Goal: Task Accomplishment & Management: Understand process/instructions

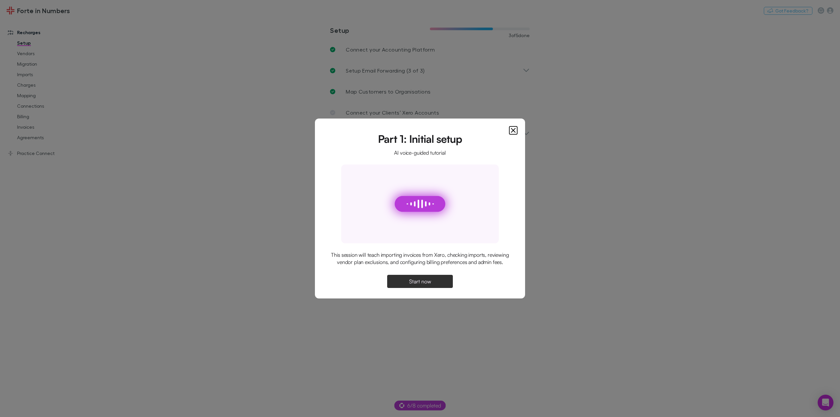
click at [425, 284] on span "Start now" at bounding box center [420, 281] width 22 height 5
click at [511, 129] on icon "Close" at bounding box center [513, 130] width 8 height 8
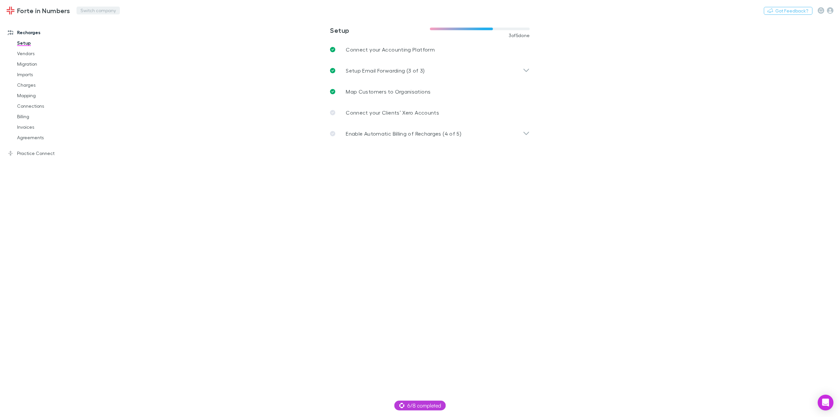
click at [97, 11] on button "Switch company" at bounding box center [97, 11] width 43 height 8
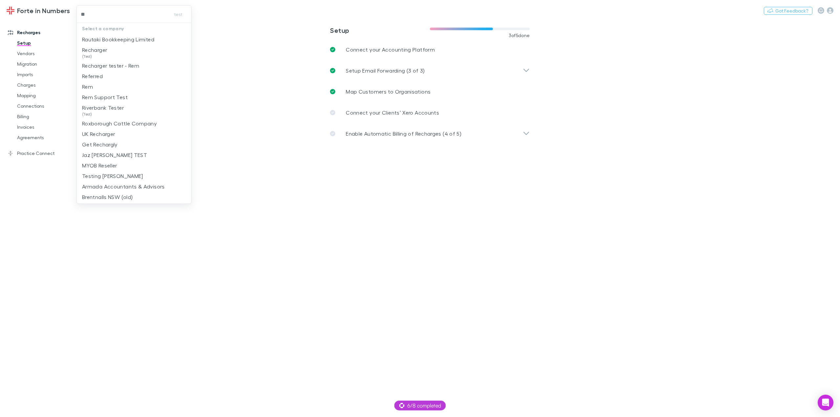
type input "***"
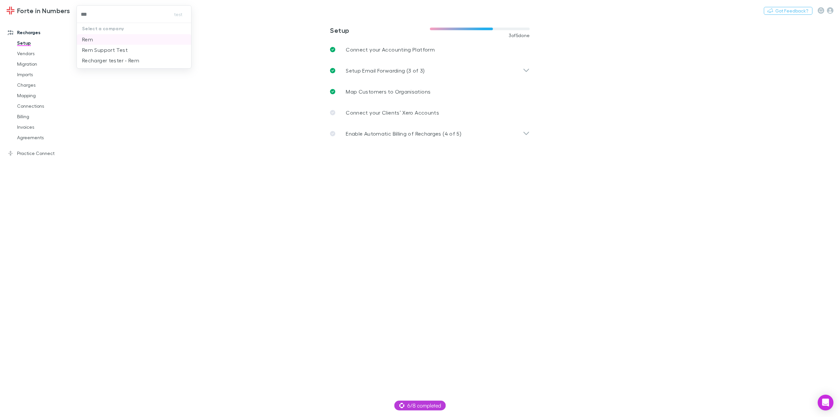
click at [96, 40] on li "Rem" at bounding box center [134, 39] width 114 height 11
click at [421, 400] on div "6/8 completed" at bounding box center [420, 405] width 52 height 10
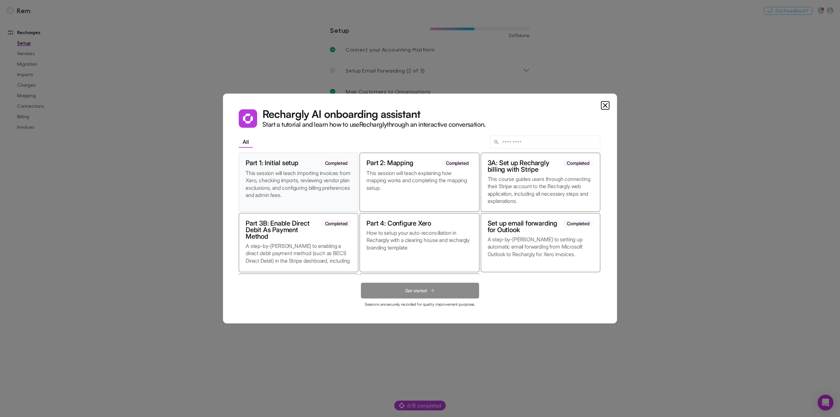
click at [310, 184] on p "This session will teach importing invoices from Xero, checking imports, reviewi…" at bounding box center [299, 186] width 106 height 35
click at [434, 290] on icon at bounding box center [432, 290] width 6 height 5
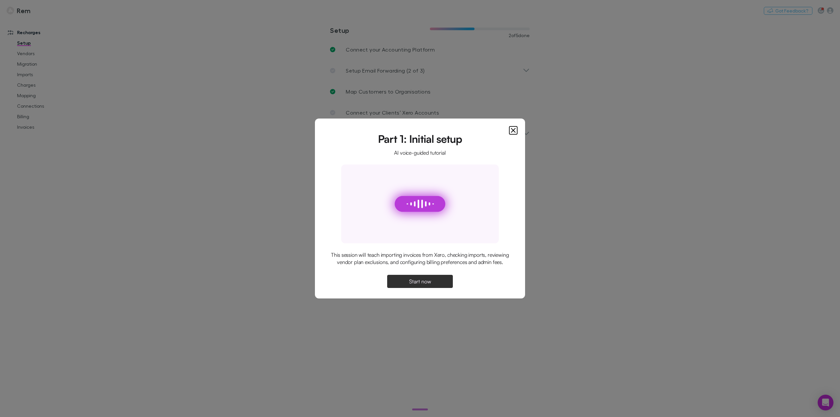
click at [433, 287] on button "Start now" at bounding box center [420, 281] width 66 height 13
click at [418, 286] on button "Continue" at bounding box center [420, 281] width 66 height 13
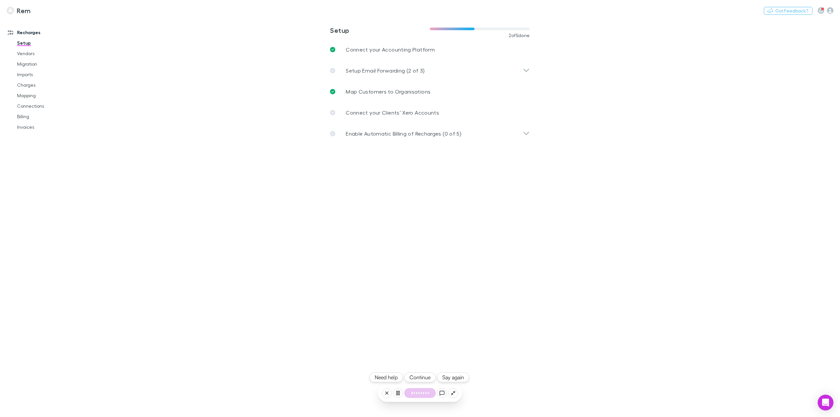
click at [419, 378] on button "Continue" at bounding box center [420, 377] width 32 height 10
click at [440, 393] on icon at bounding box center [441, 392] width 5 height 5
click at [441, 393] on icon at bounding box center [441, 392] width 5 height 5
click at [419, 379] on button "Continue" at bounding box center [420, 377] width 32 height 10
click at [441, 393] on icon at bounding box center [441, 392] width 5 height 5
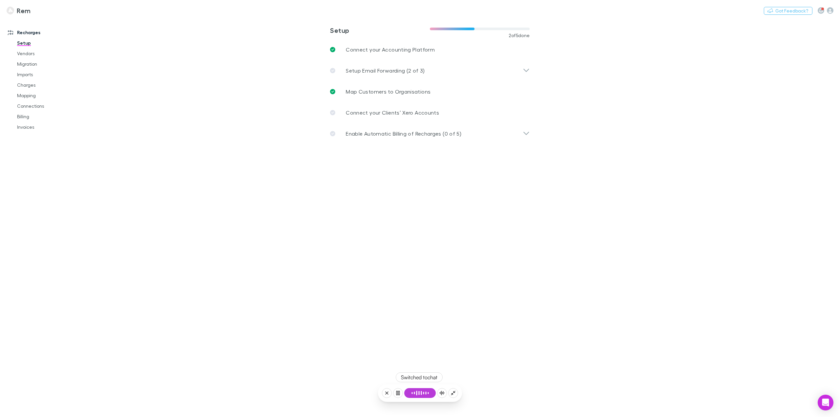
click at [420, 377] on div "Switched to chat" at bounding box center [418, 377] width 47 height 10
click at [418, 393] on textarea "**********" at bounding box center [419, 392] width 69 height 9
type textarea "**********"
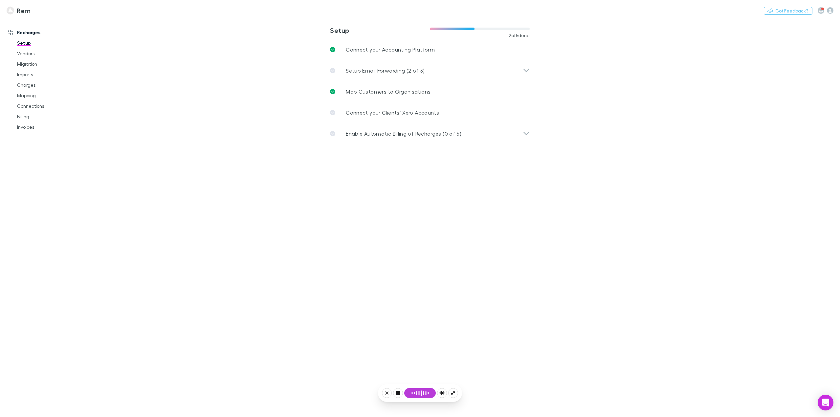
click at [387, 393] on icon at bounding box center [386, 392] width 5 height 5
click at [409, 364] on button "Yes, let's wrap up" at bounding box center [419, 366] width 89 height 14
click at [437, 342] on button "Will do later" at bounding box center [419, 341] width 89 height 14
click at [685, 243] on main "**********" at bounding box center [463, 217] width 751 height 398
click at [416, 404] on span "6/8 completed" at bounding box center [420, 405] width 42 height 8
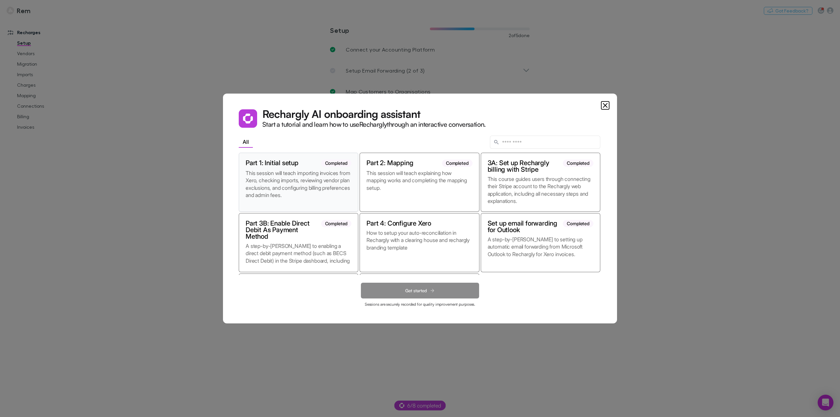
click at [286, 181] on p "This session will teach importing invoices from Xero, checking imports, reviewi…" at bounding box center [299, 186] width 106 height 35
click at [424, 289] on span "Get started" at bounding box center [416, 291] width 22 height 6
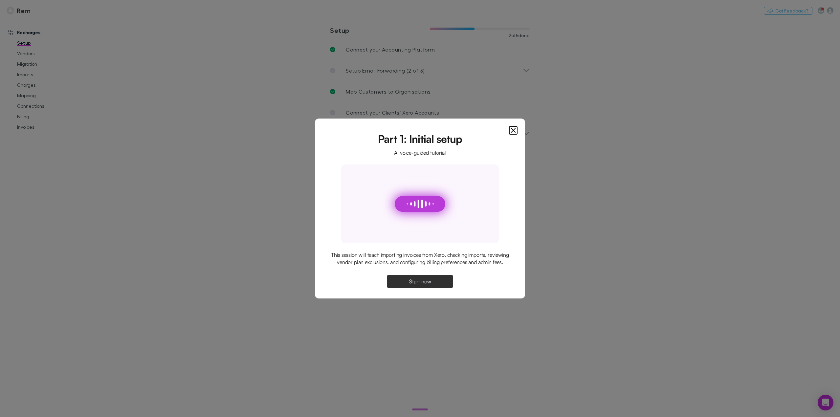
click at [423, 282] on span "Start now" at bounding box center [420, 281] width 22 height 5
click at [426, 280] on span "Continue" at bounding box center [419, 281] width 21 height 5
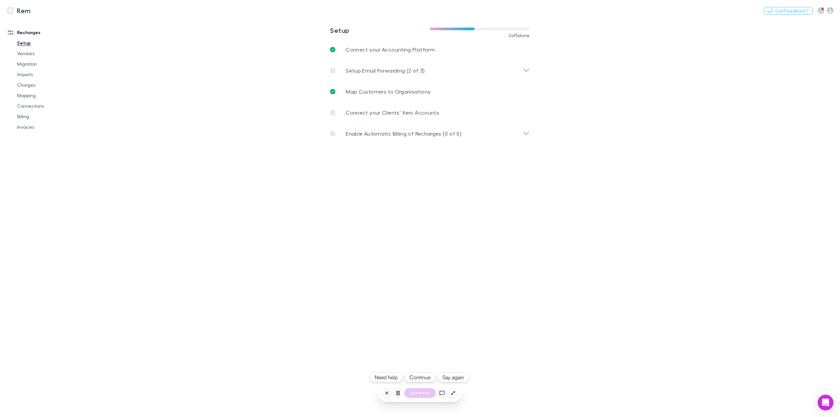
click at [420, 376] on button "Continue" at bounding box center [420, 377] width 32 height 10
click at [443, 394] on icon at bounding box center [441, 392] width 5 height 5
click at [386, 393] on icon at bounding box center [386, 392] width 5 height 5
click at [401, 364] on button "Yes, let's wrap up" at bounding box center [419, 366] width 89 height 14
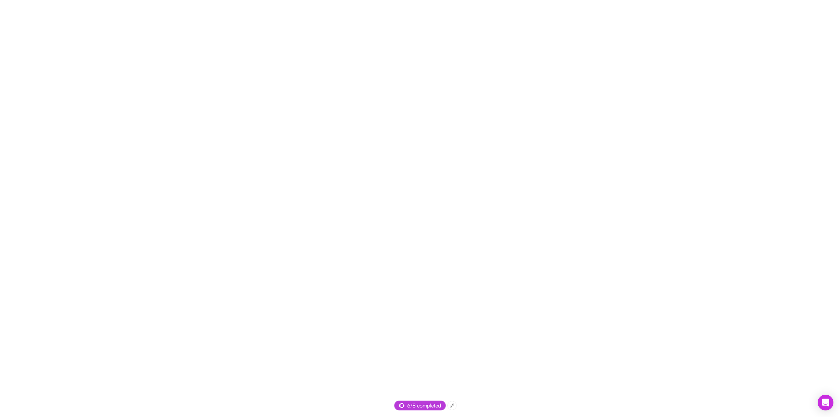
click at [419, 405] on span "6/8 completed" at bounding box center [420, 405] width 42 height 8
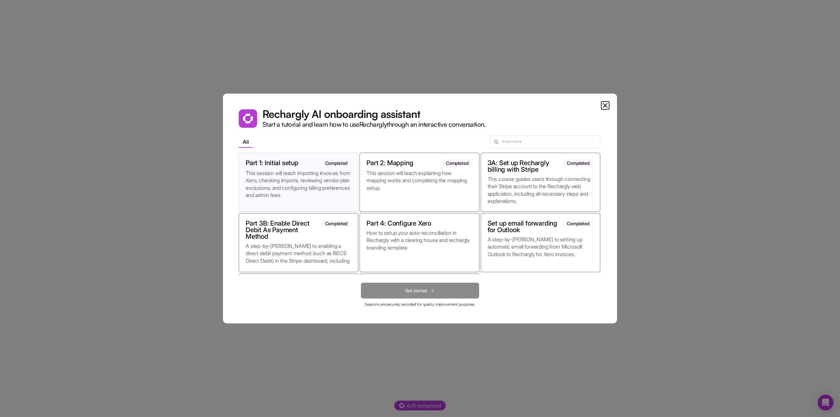
click at [298, 180] on p "This session will teach importing invoices from Xero, checking imports, reviewi…" at bounding box center [299, 186] width 106 height 35
click at [605, 105] on icon "Close" at bounding box center [605, 105] width 4 height 4
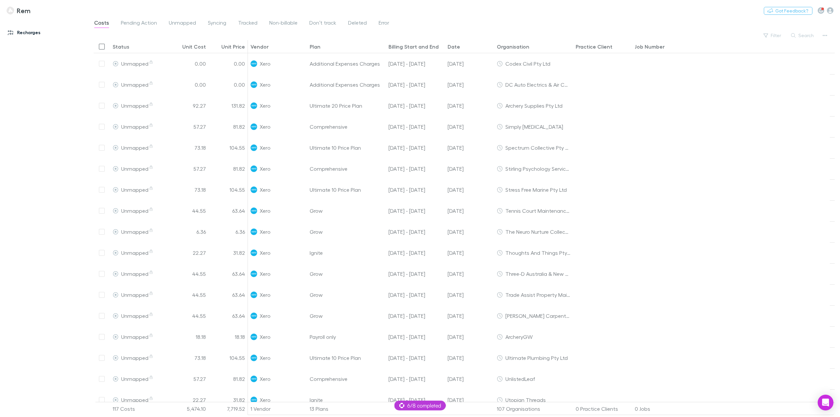
click at [27, 31] on link "Recharges" at bounding box center [46, 32] width 91 height 11
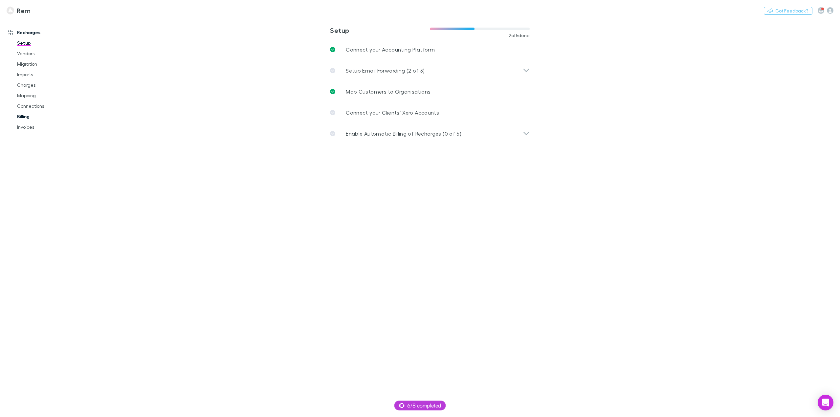
click at [27, 117] on link "Billing" at bounding box center [51, 116] width 81 height 11
